Goal: Information Seeking & Learning: Learn about a topic

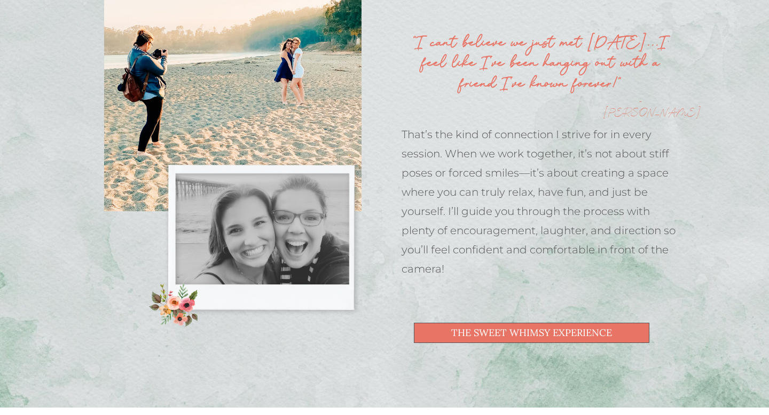
scroll to position [673, 0]
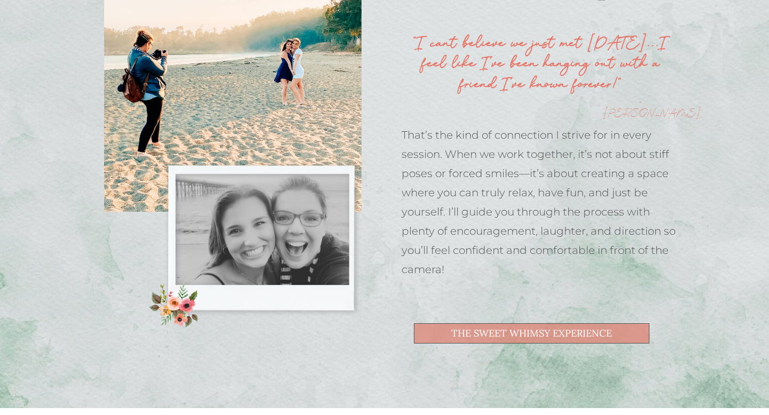
click at [556, 336] on span "the Sweet Whimsy Experience" at bounding box center [531, 334] width 161 height 10
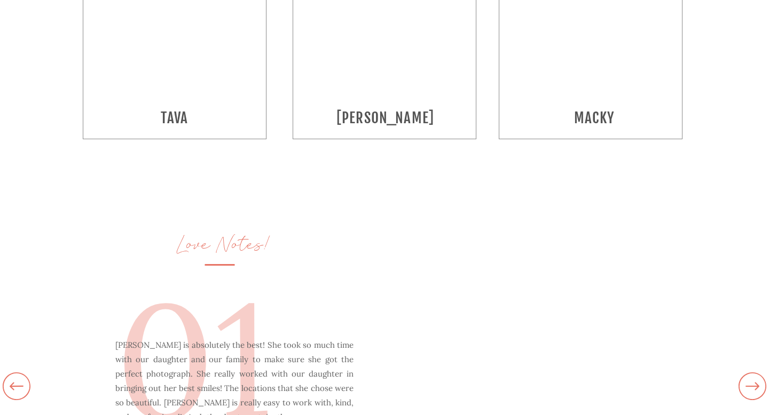
scroll to position [2281, 0]
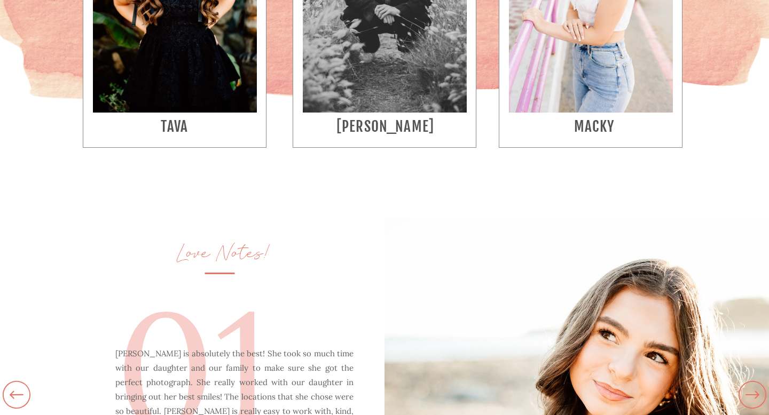
click at [413, 129] on h3 "Isaac" at bounding box center [385, 129] width 165 height 23
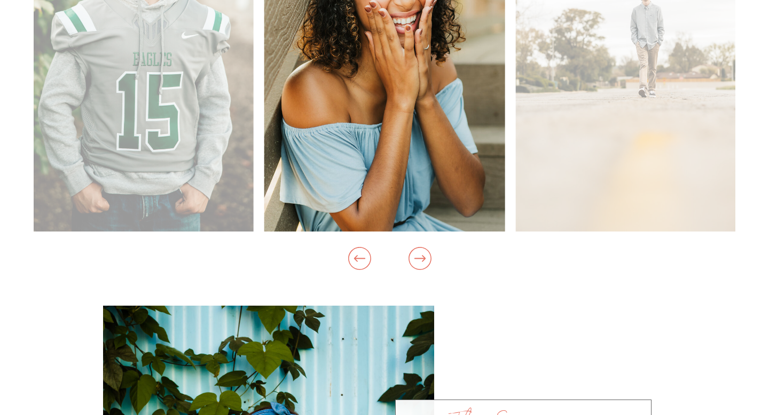
scroll to position [1162, 0]
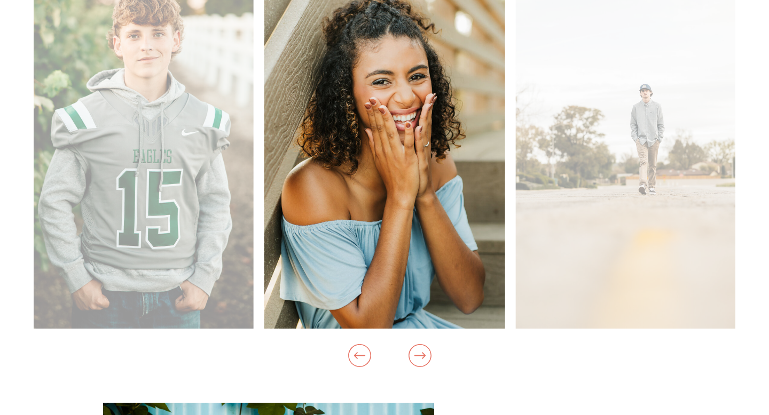
click at [636, 135] on img at bounding box center [635, 148] width 241 height 361
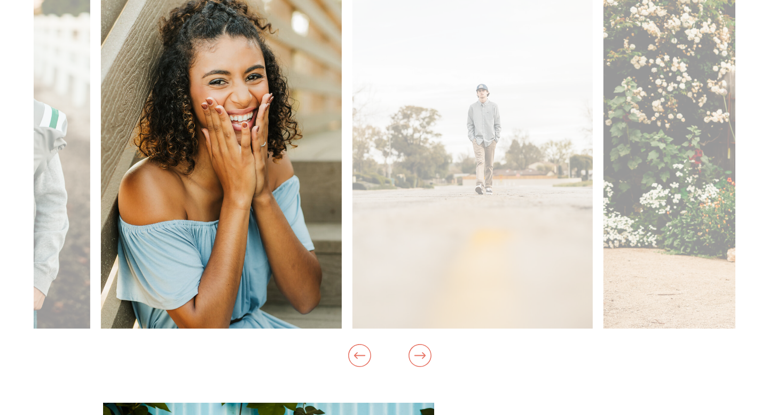
click at [410, 225] on img at bounding box center [472, 148] width 241 height 361
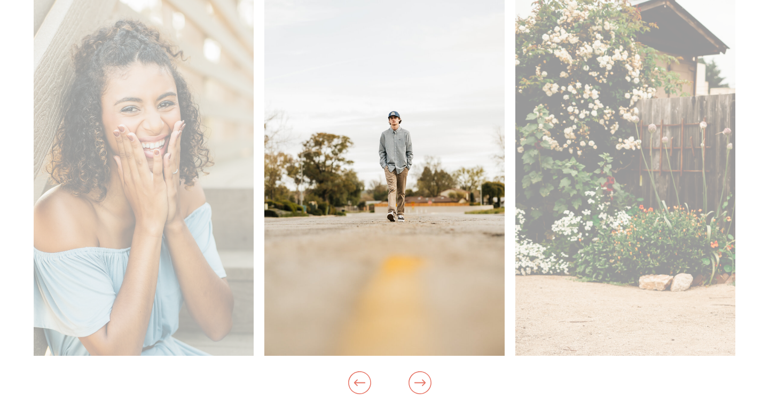
scroll to position [1134, 0]
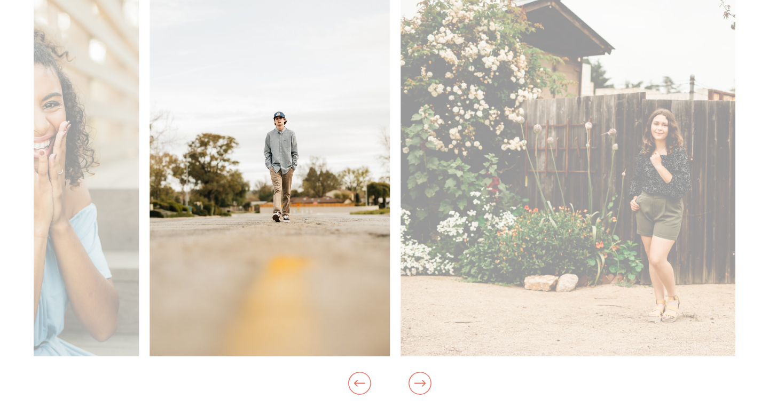
click at [401, 207] on img at bounding box center [671, 176] width 541 height 361
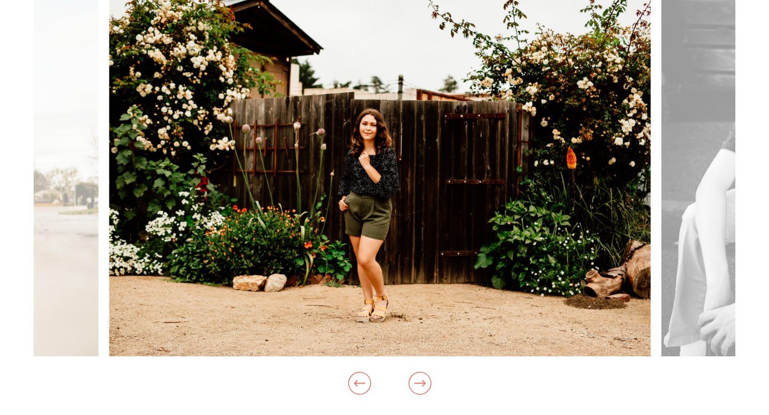
click at [244, 211] on img at bounding box center [379, 176] width 541 height 361
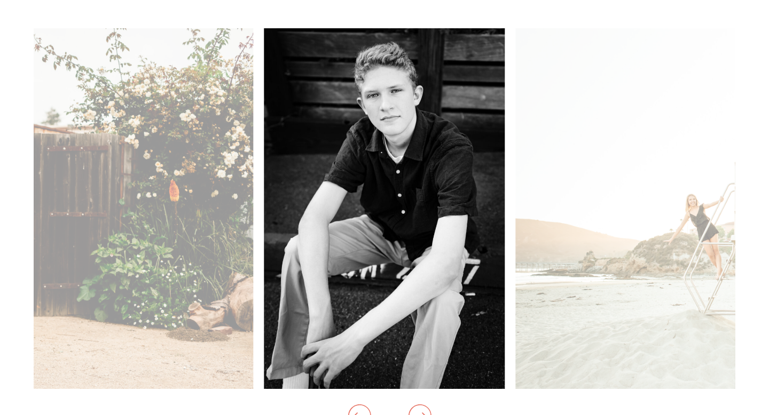
scroll to position [1106, 0]
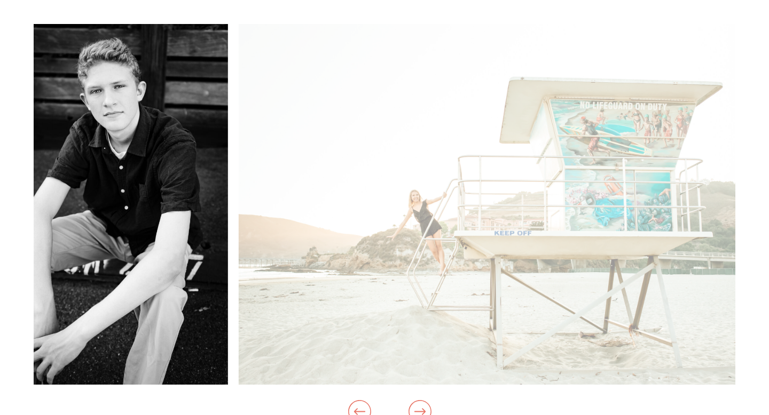
click at [310, 197] on img at bounding box center [509, 204] width 541 height 361
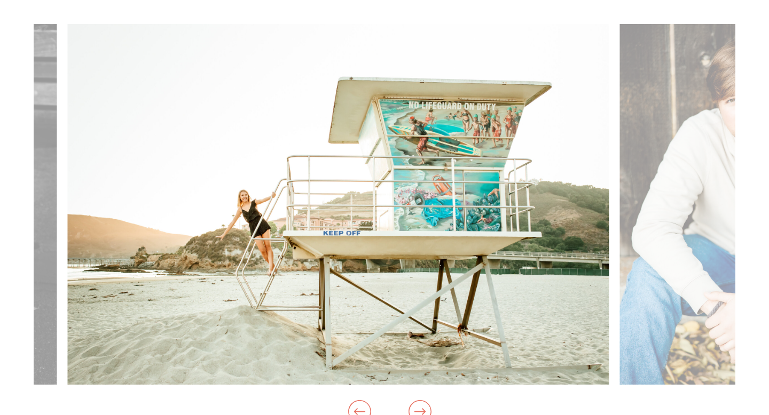
click at [248, 208] on img at bounding box center [337, 204] width 541 height 361
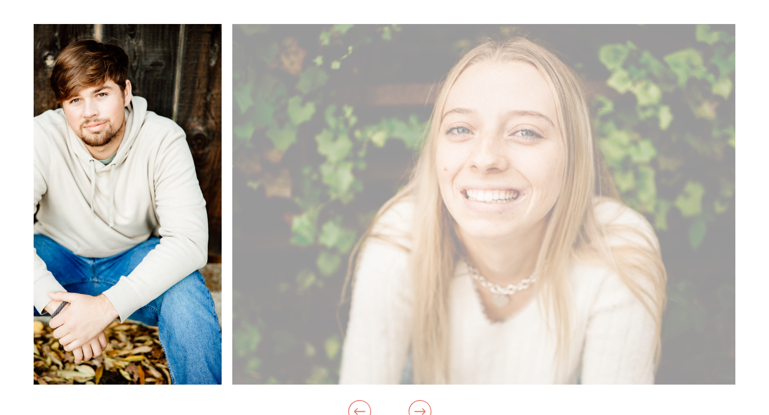
click at [274, 198] on img at bounding box center [502, 204] width 541 height 361
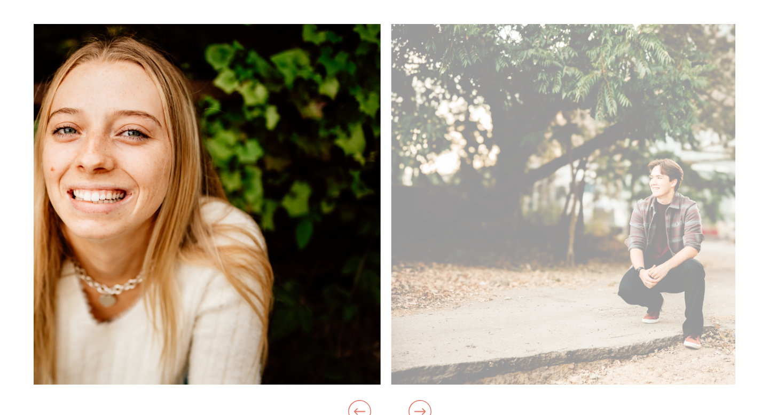
click at [106, 202] on img at bounding box center [109, 204] width 541 height 361
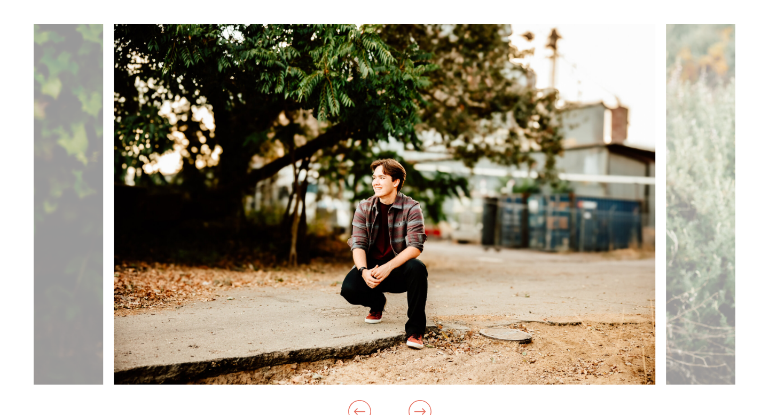
click at [132, 203] on img at bounding box center [384, 204] width 541 height 361
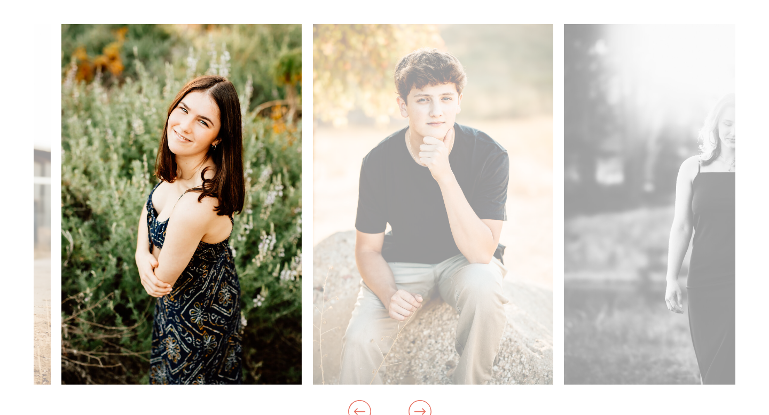
click at [399, 185] on img at bounding box center [432, 204] width 241 height 361
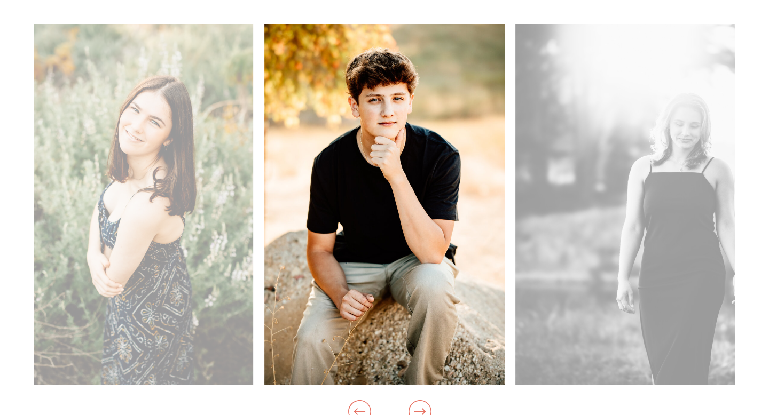
click at [515, 177] on img at bounding box center [635, 204] width 241 height 361
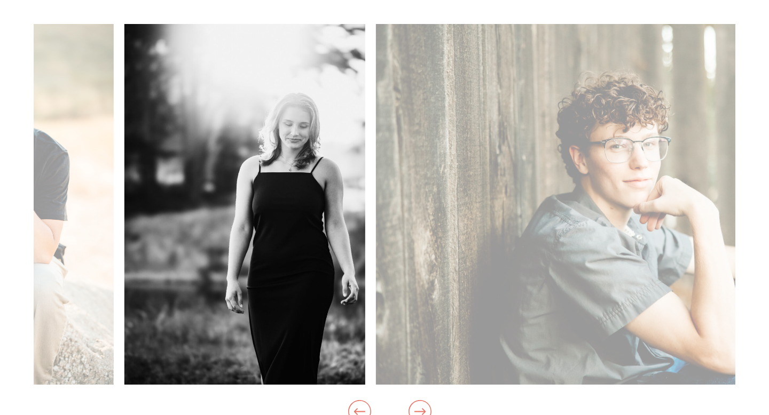
click at [377, 177] on img at bounding box center [646, 204] width 541 height 361
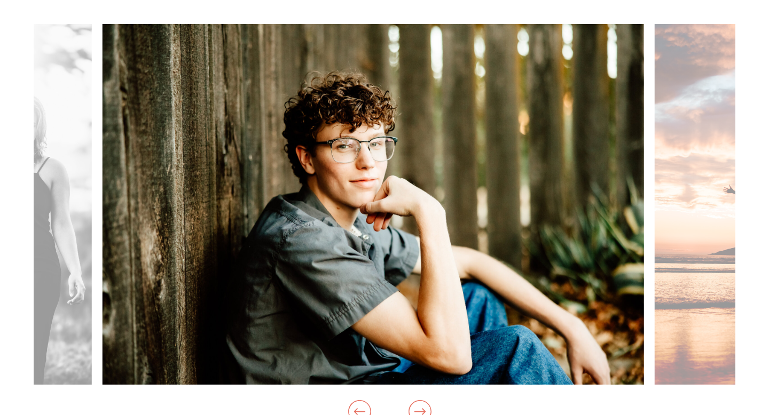
click at [279, 179] on img at bounding box center [372, 204] width 541 height 361
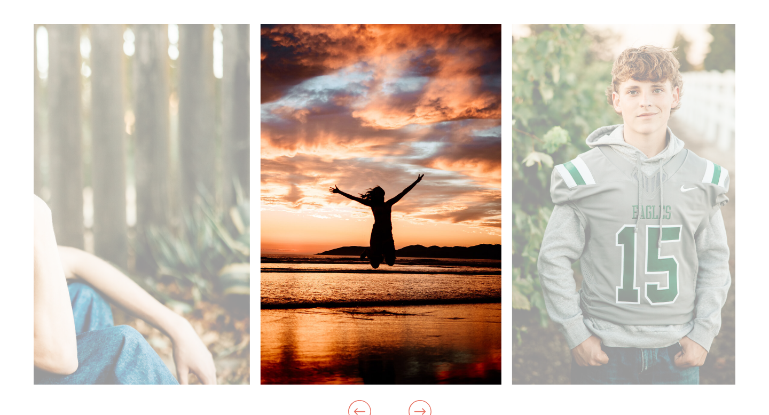
click at [511, 181] on img at bounding box center [631, 204] width 241 height 361
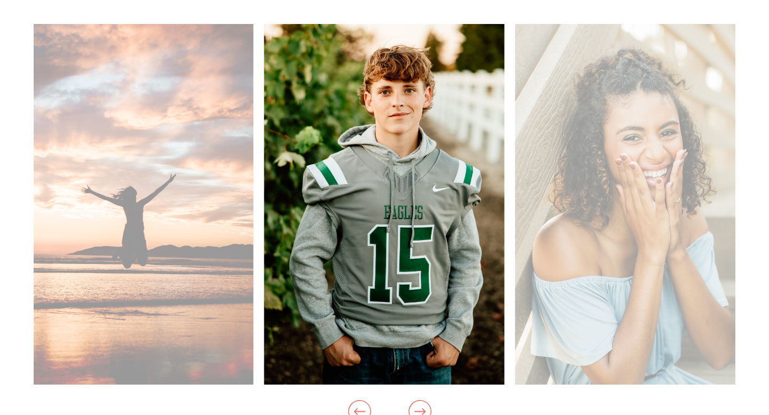
click at [515, 201] on img at bounding box center [635, 204] width 241 height 361
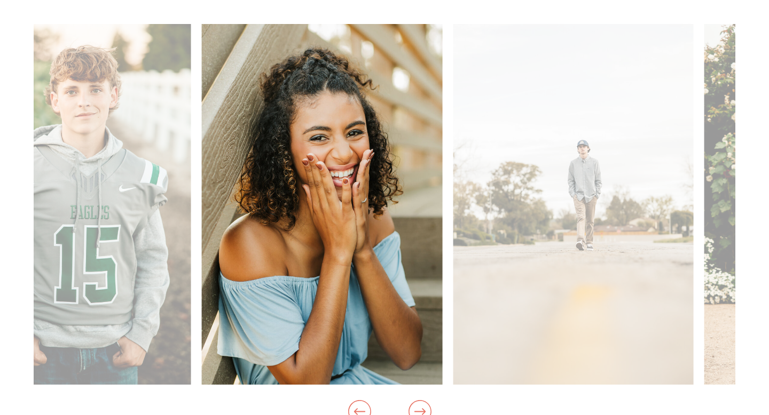
click at [453, 212] on img at bounding box center [573, 204] width 241 height 361
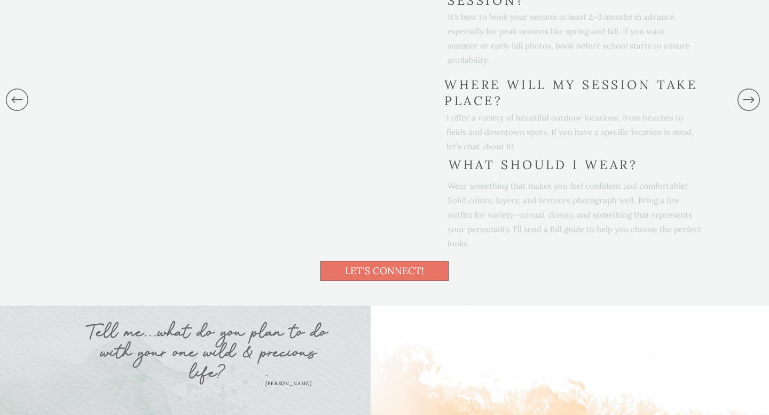
scroll to position [3189, 0]
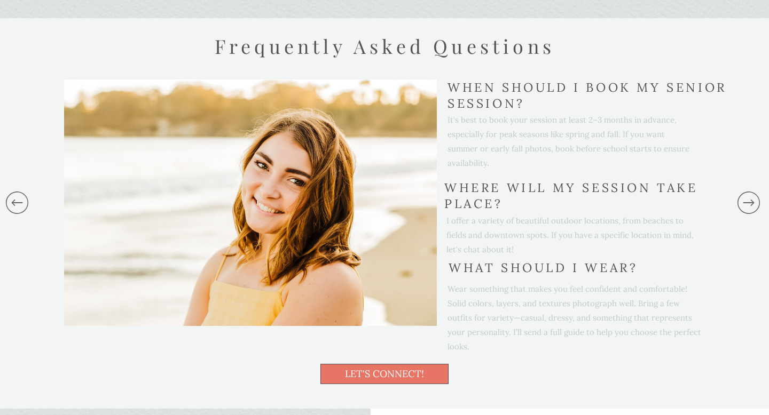
click at [497, 114] on div "It’s best to book your session at least 2–3 months in advance, especially for p…" at bounding box center [571, 135] width 248 height 45
click at [497, 115] on div "It’s best to book your session at least 2–3 months in advance, especially for p…" at bounding box center [571, 135] width 248 height 45
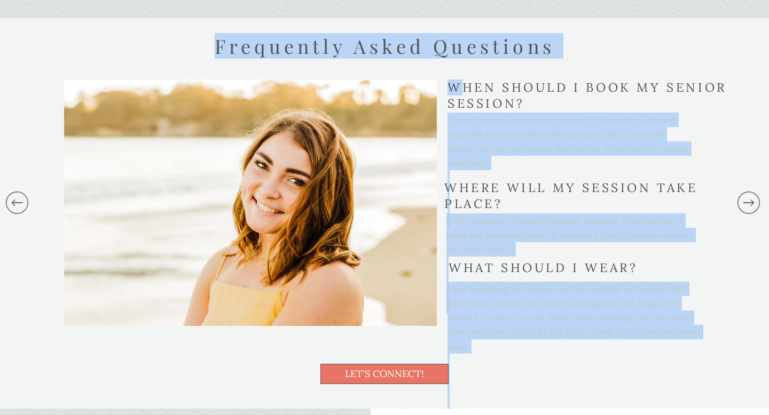
drag, startPoint x: 526, startPoint y: 100, endPoint x: 464, endPoint y: 90, distance: 62.3
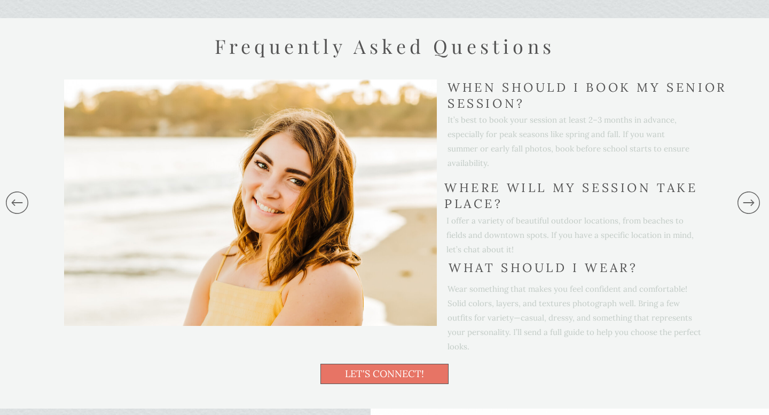
click at [543, 131] on div "It’s best to book your session at least 2–3 months in advance, especially for p…" at bounding box center [571, 135] width 248 height 45
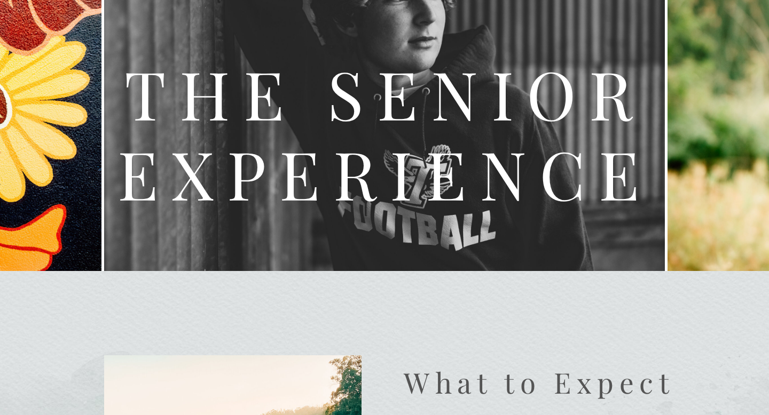
scroll to position [0, 0]
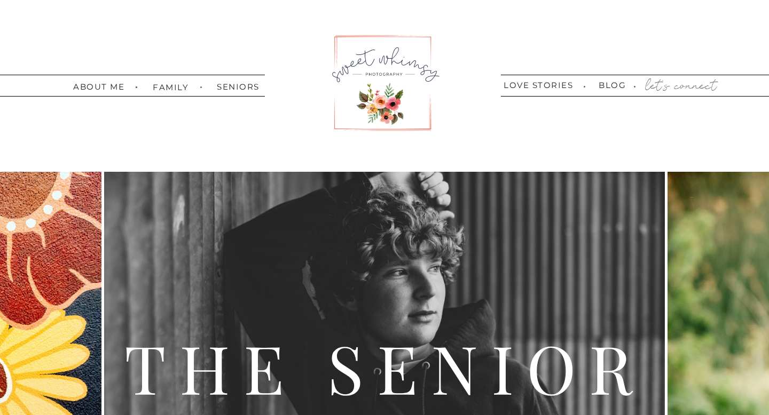
click at [707, 83] on nav "let's connect" at bounding box center [679, 86] width 73 height 16
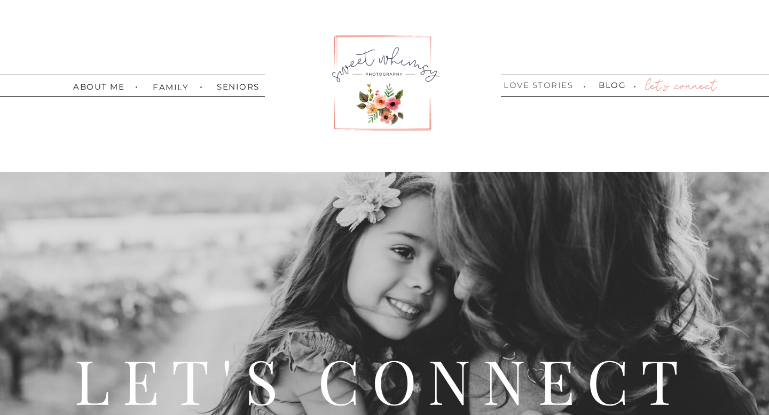
click at [534, 84] on nav "love stories" at bounding box center [538, 86] width 75 height 10
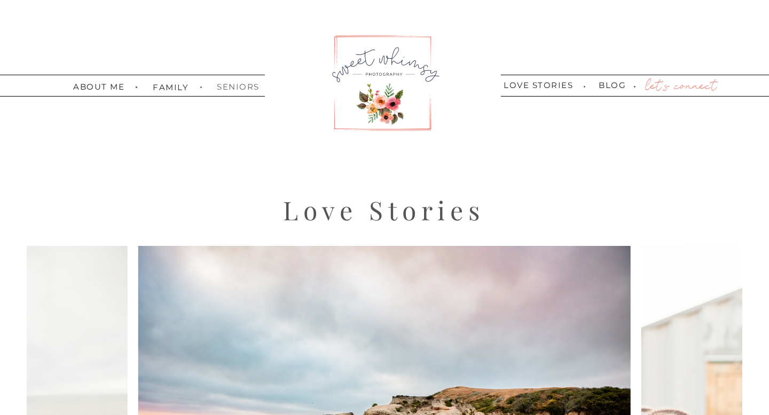
click at [232, 90] on nav "seniors" at bounding box center [236, 86] width 38 height 7
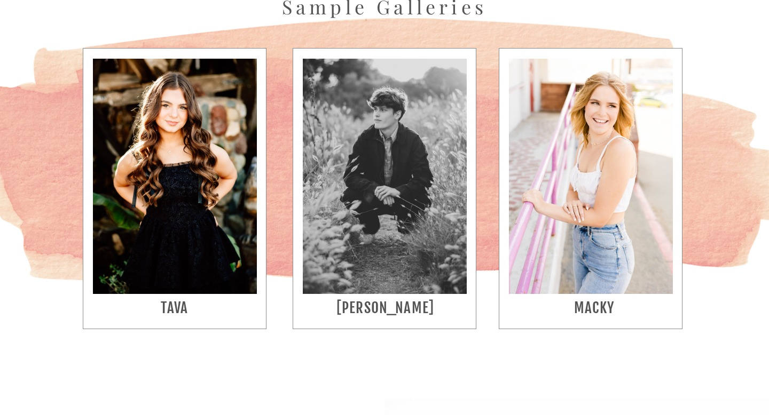
scroll to position [2102, 0]
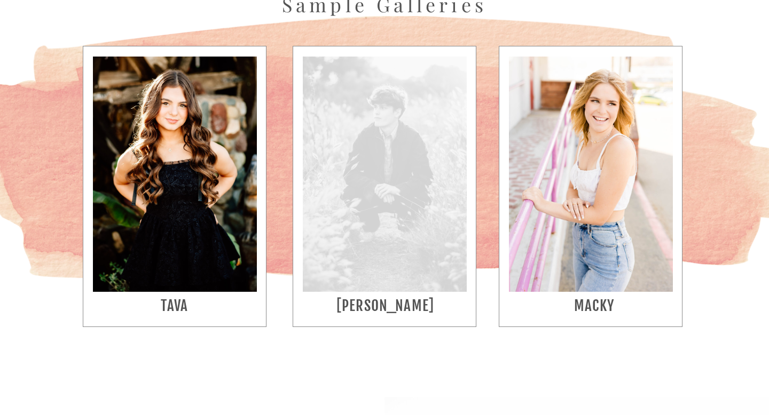
click at [347, 170] on div at bounding box center [385, 174] width 164 height 235
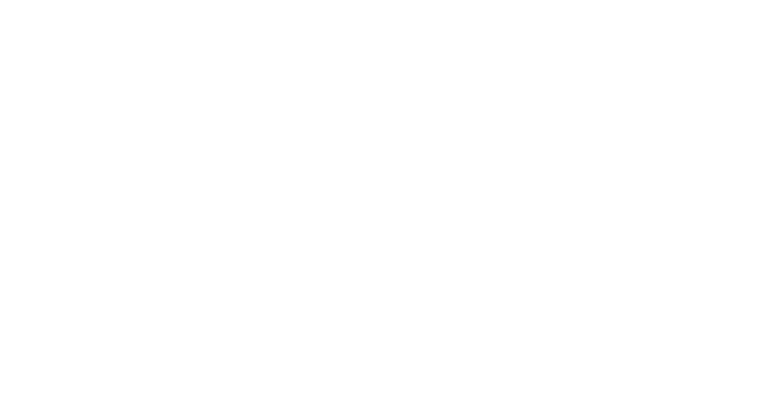
scroll to position [2606, 0]
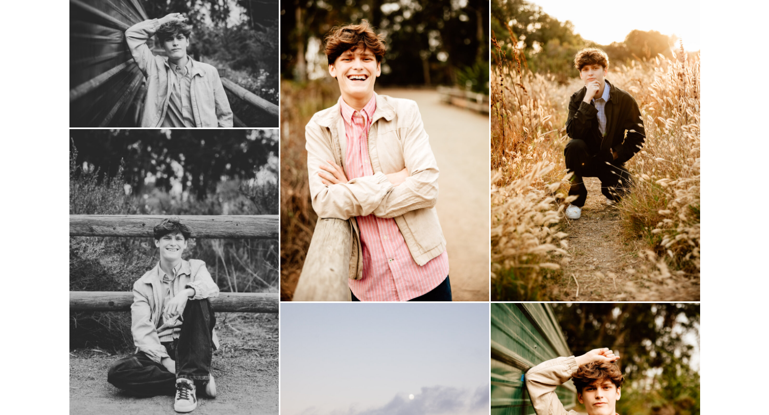
click at [197, 68] on img at bounding box center [173, 57] width 209 height 139
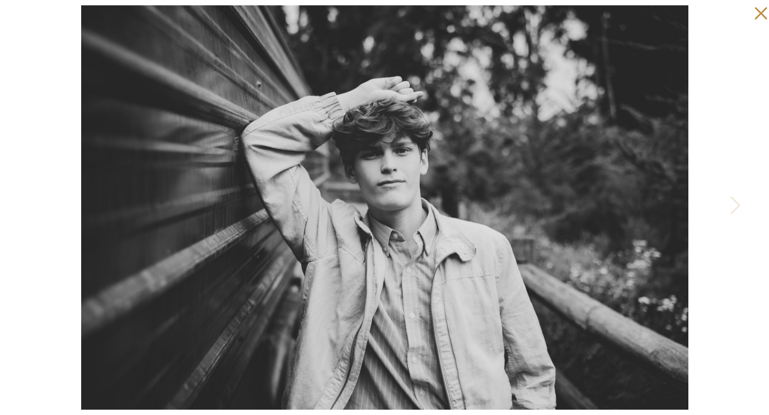
scroll to position [2980, 0]
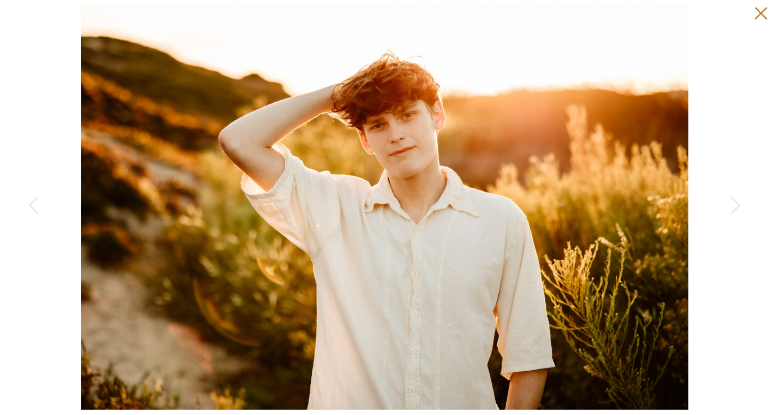
click at [752, 20] on icon at bounding box center [757, 10] width 21 height 21
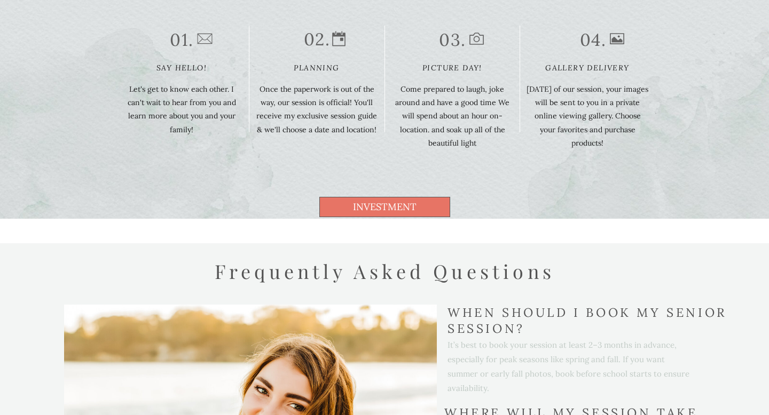
scroll to position [5402, 0]
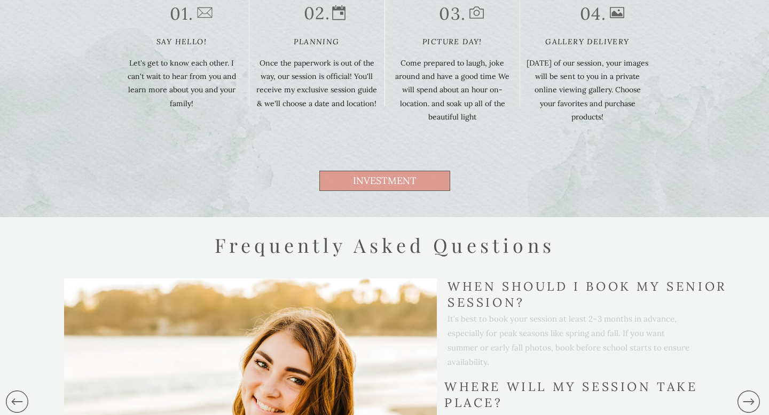
click at [429, 181] on span "investment" at bounding box center [384, 181] width 131 height 20
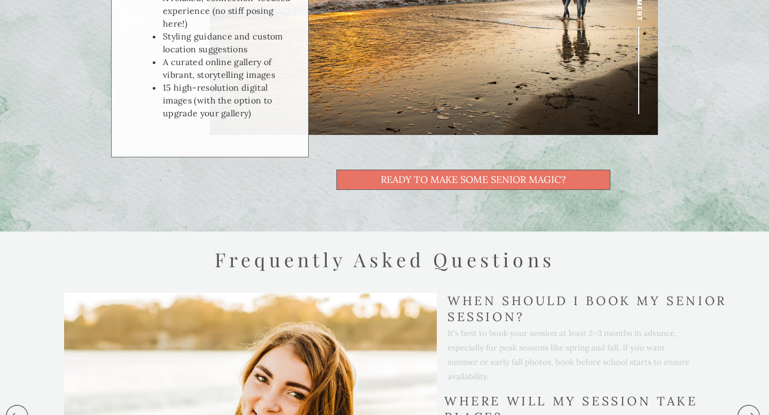
scroll to position [5920, 0]
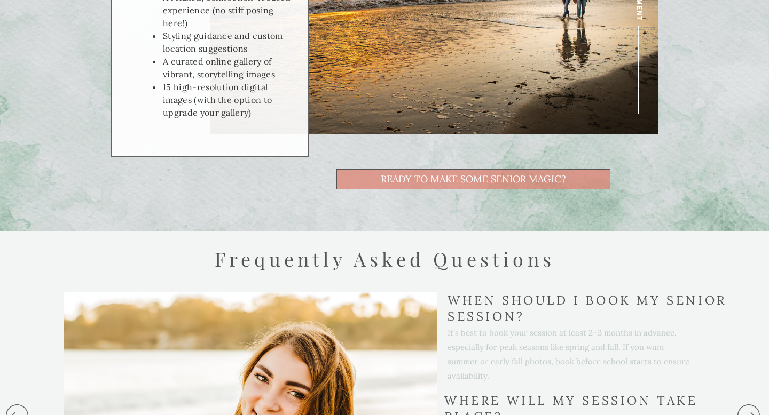
click at [463, 179] on span "ready to make some senior magic?" at bounding box center [473, 180] width 185 height 10
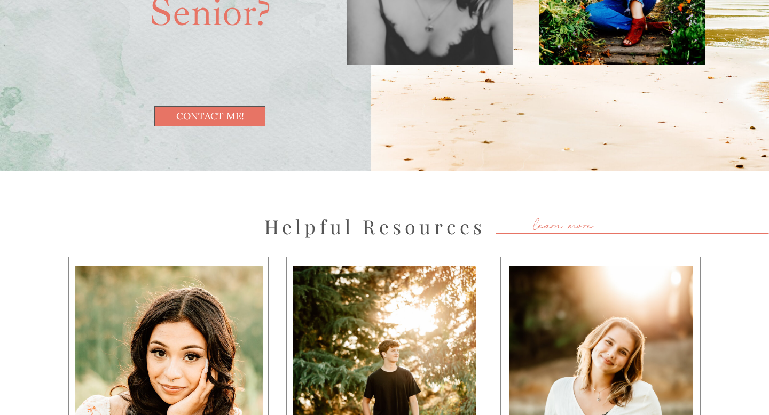
scroll to position [6680, 0]
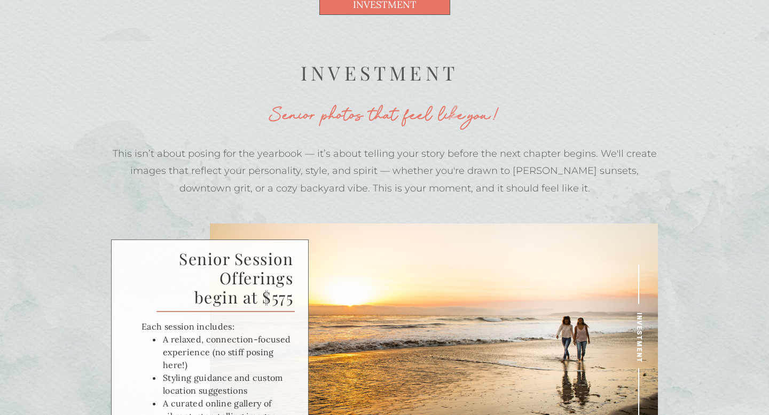
scroll to position [5589, 0]
